Goal: Task Accomplishment & Management: Use online tool/utility

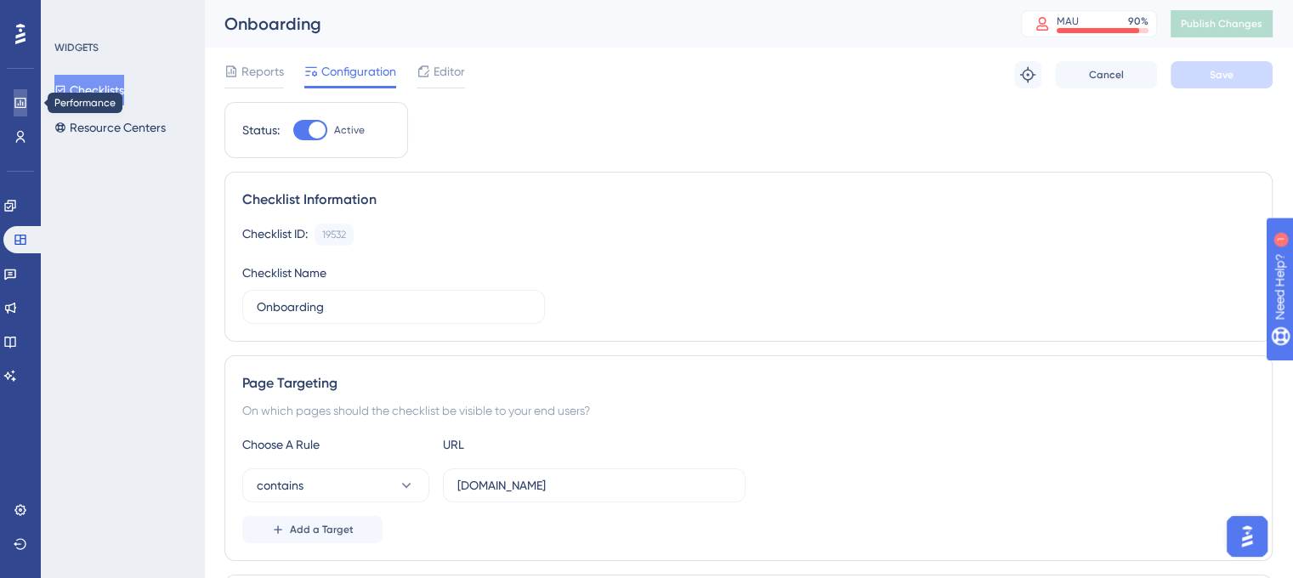
click at [18, 98] on icon at bounding box center [19, 103] width 11 height 10
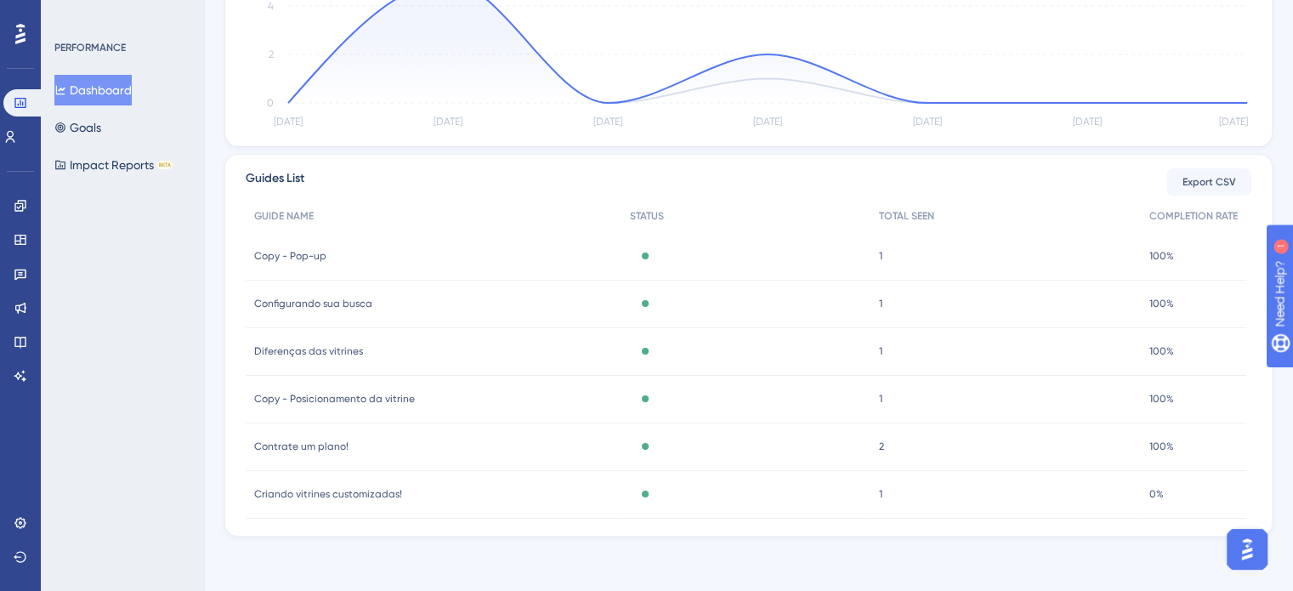
scroll to position [27, 0]
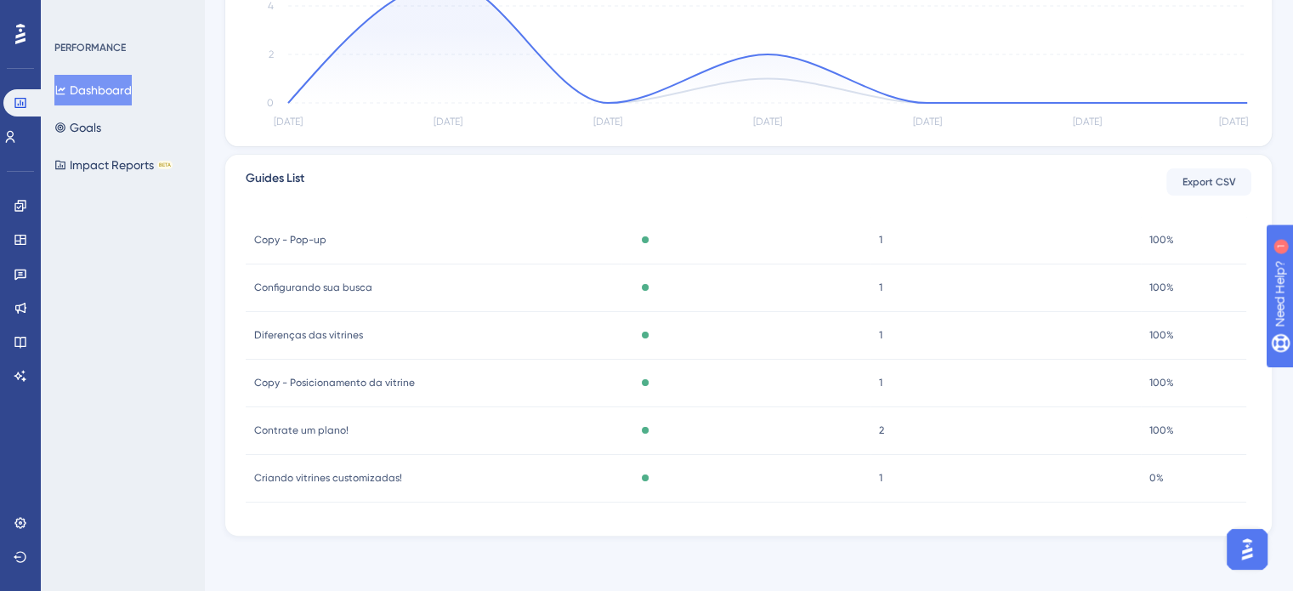
click at [381, 475] on span "Criando vitrines customizadas!" at bounding box center [328, 478] width 148 height 14
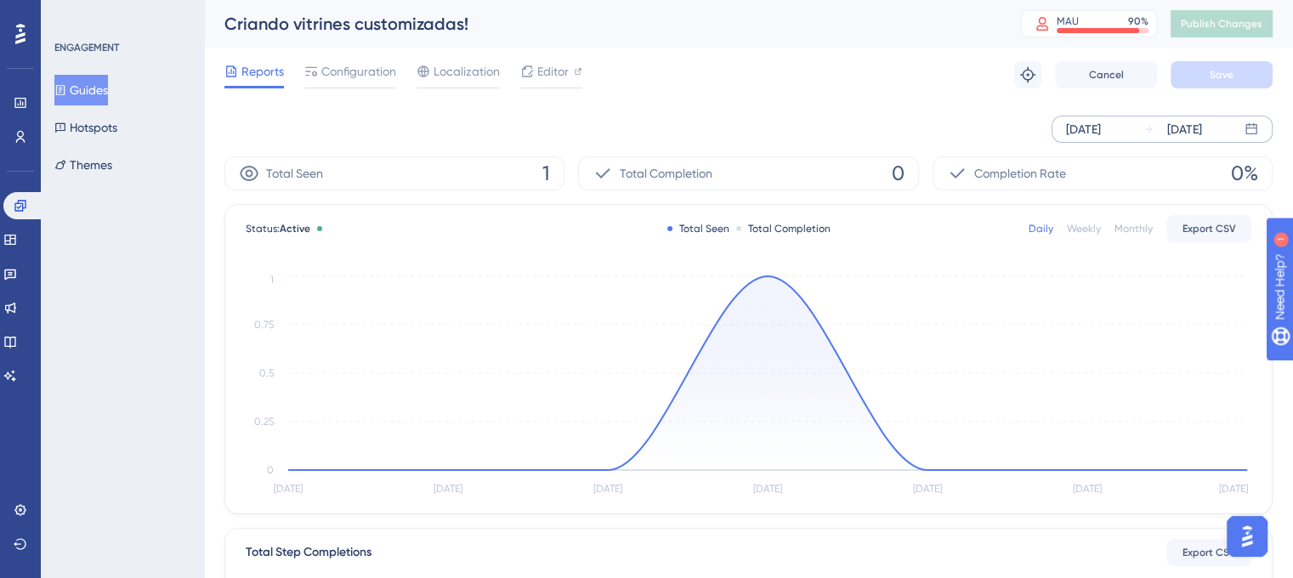
click at [1234, 127] on div "[DATE] [DATE]" at bounding box center [1161, 129] width 221 height 27
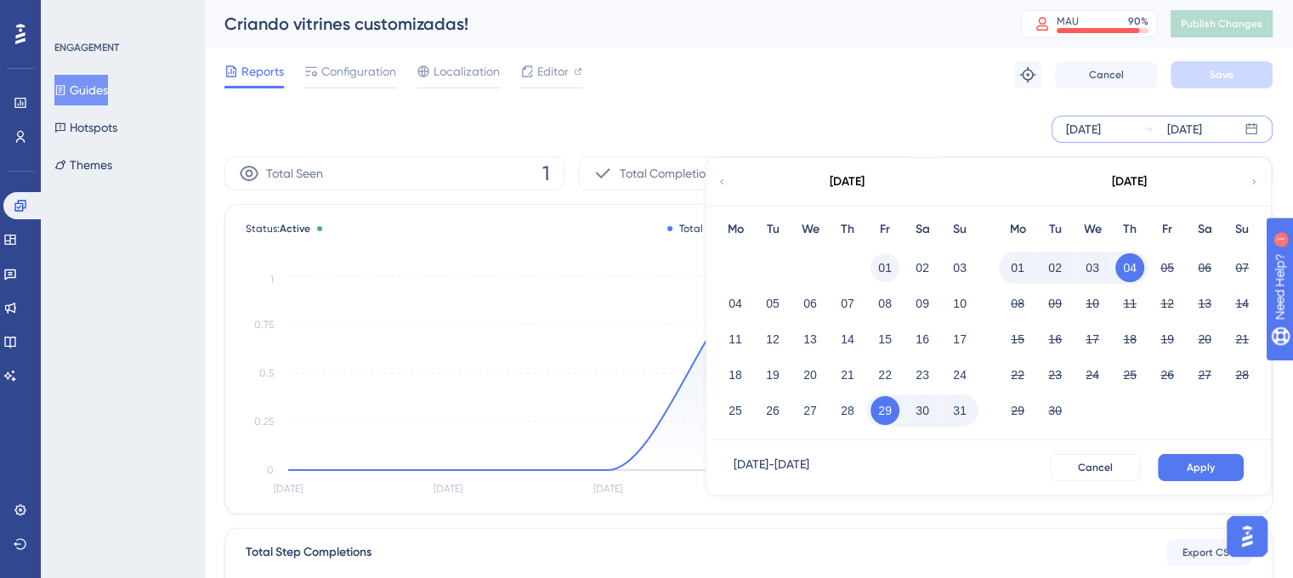
click at [889, 268] on button "01" at bounding box center [884, 267] width 29 height 29
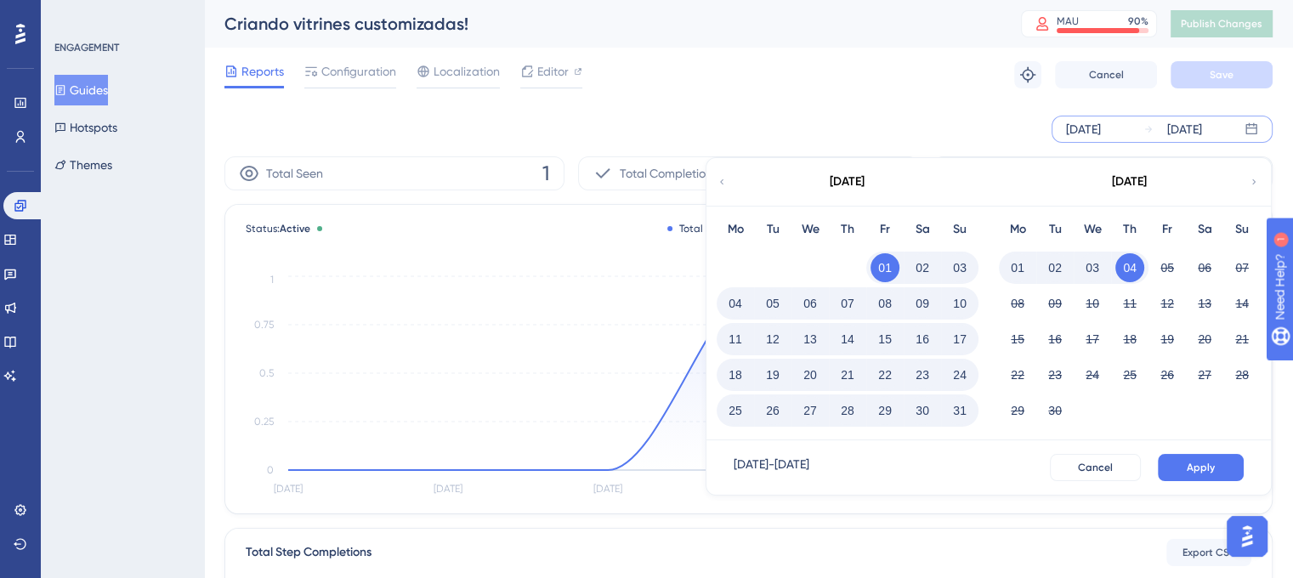
click at [1223, 467] on button "Apply" at bounding box center [1201, 467] width 86 height 27
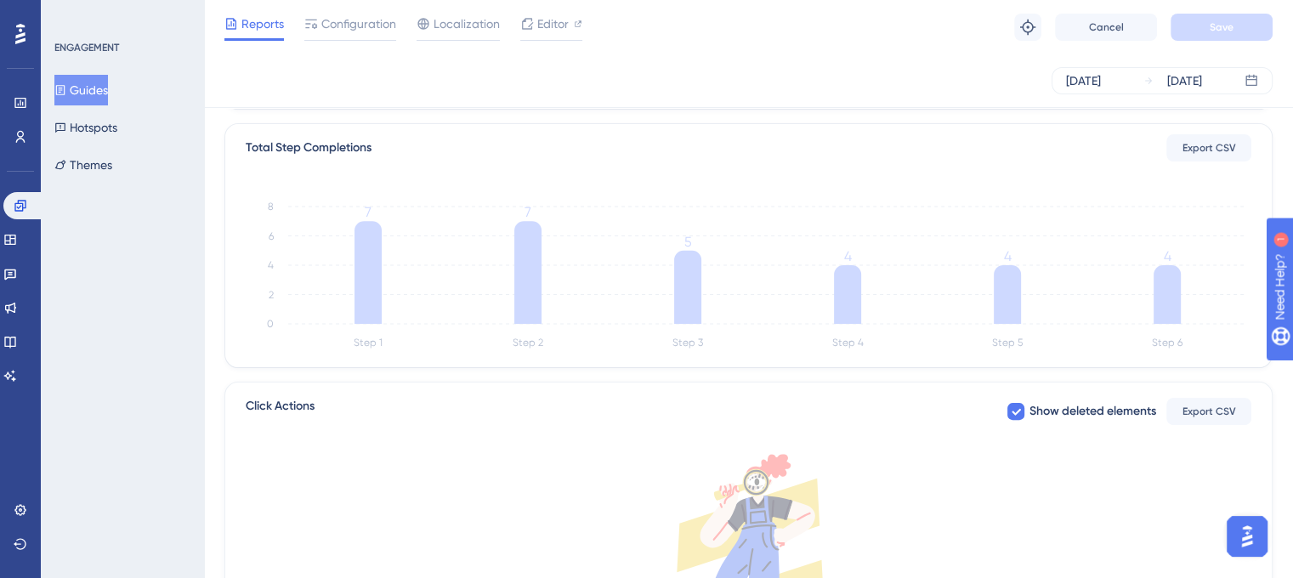
scroll to position [425, 0]
